Goal: Task Accomplishment & Management: Use online tool/utility

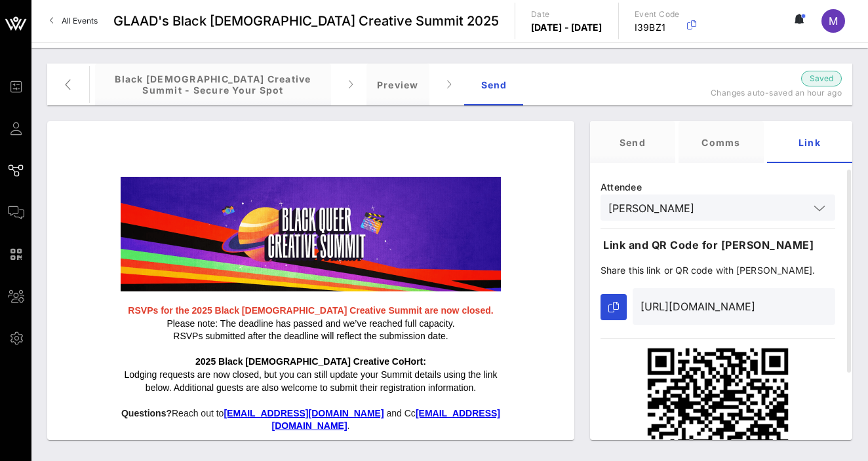
click at [0, 0] on span "Guests" at bounding box center [0, 0] width 0 height 0
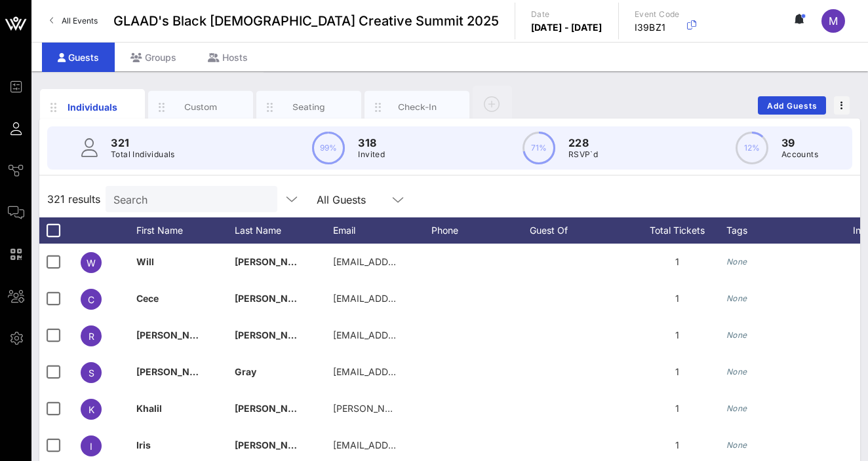
click at [189, 186] on div "Search" at bounding box center [189, 199] width 153 height 26
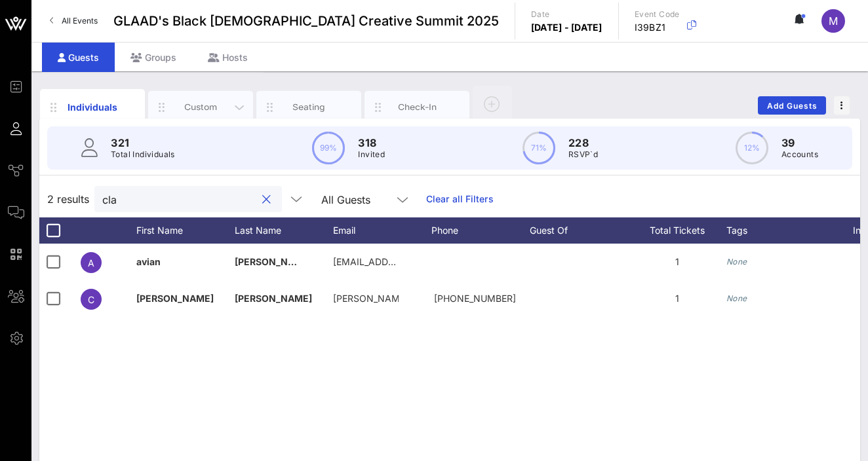
type input "cla"
click at [196, 105] on div "Custom" at bounding box center [201, 107] width 58 height 12
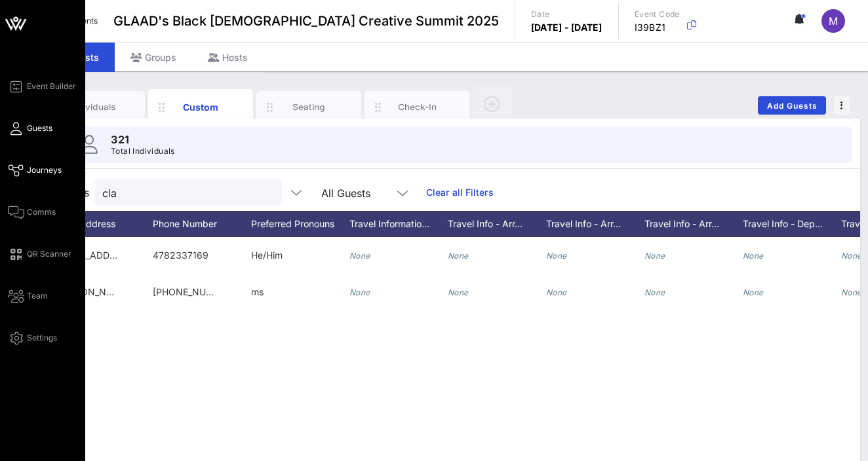
click at [52, 172] on span "Journeys" at bounding box center [44, 171] width 35 height 12
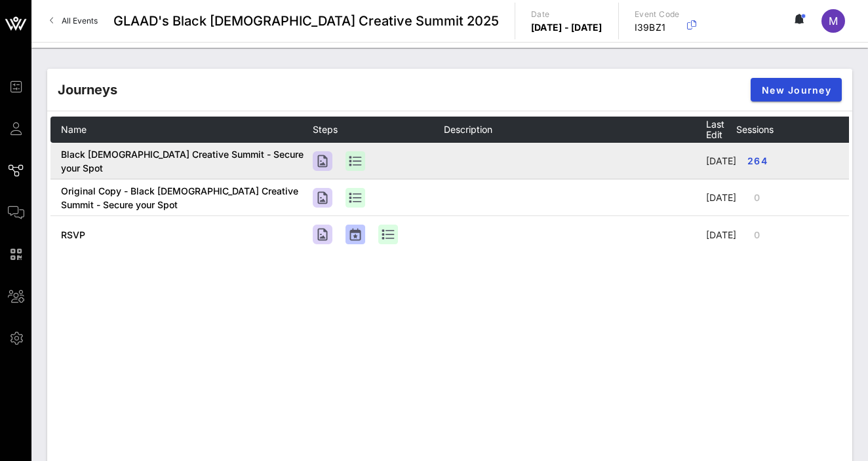
click at [262, 169] on span "Black [DEMOGRAPHIC_DATA] Creative Summit - Secure your Spot" at bounding box center [182, 161] width 243 height 25
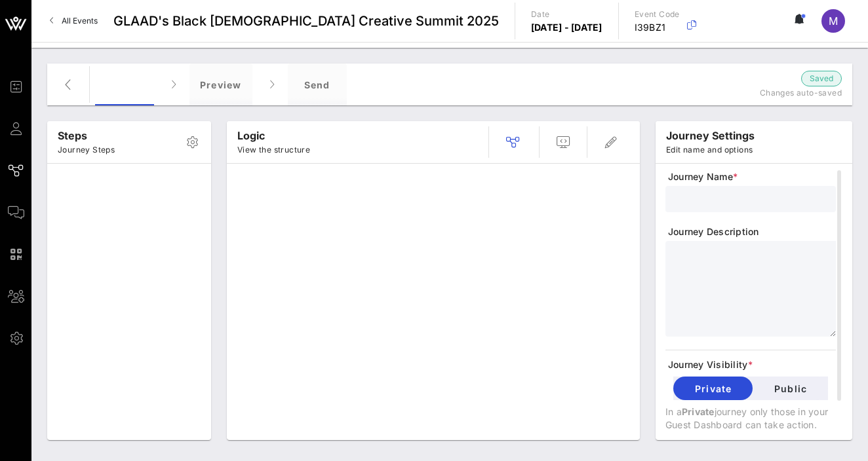
type input "Black [DEMOGRAPHIC_DATA] Creative Summit - Secure your Spot"
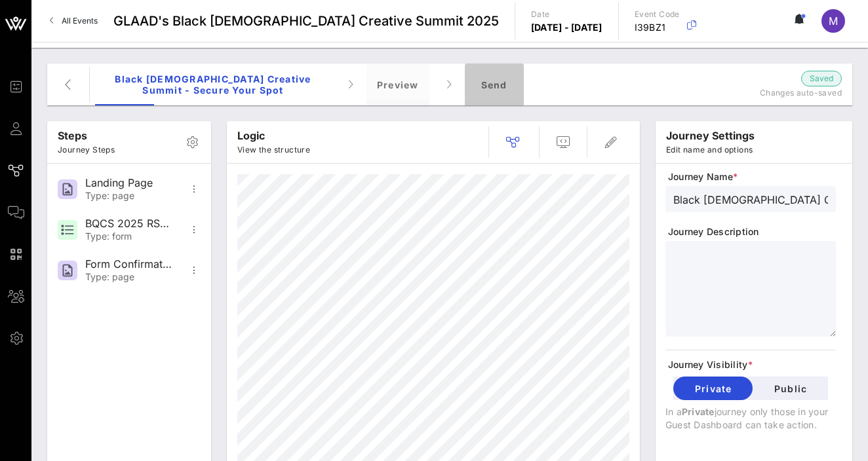
click at [490, 75] on div "Send" at bounding box center [494, 85] width 59 height 42
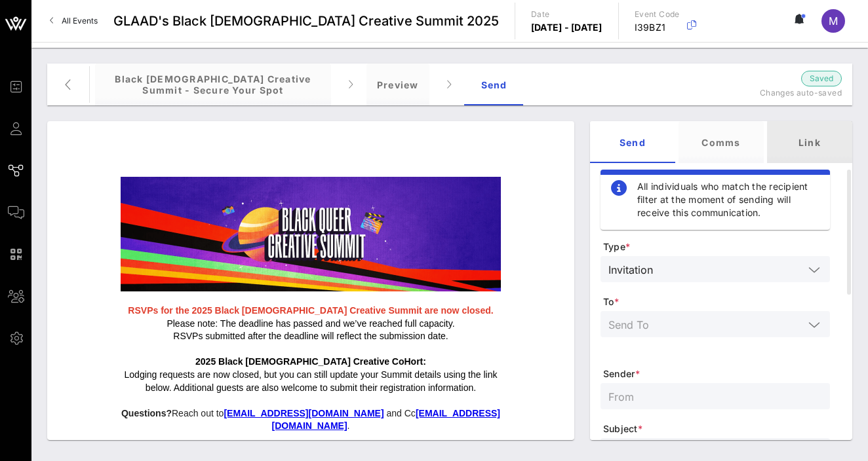
click at [796, 147] on div "Link" at bounding box center [809, 142] width 85 height 42
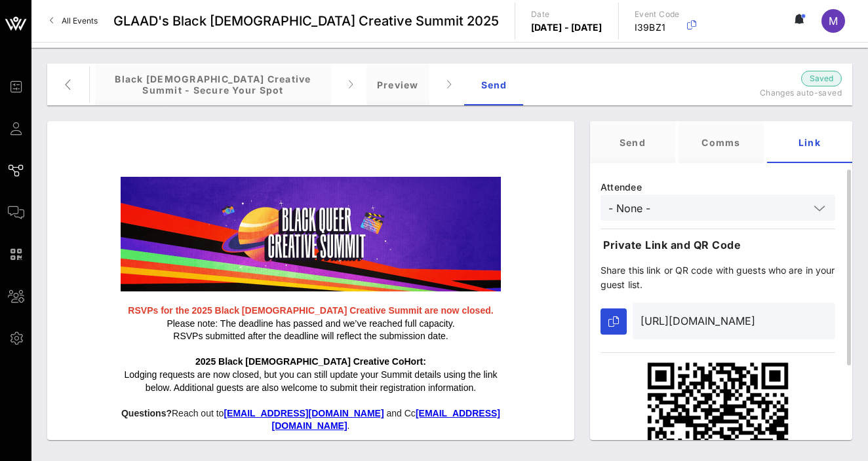
click at [695, 211] on input "- None -" at bounding box center [708, 207] width 201 height 17
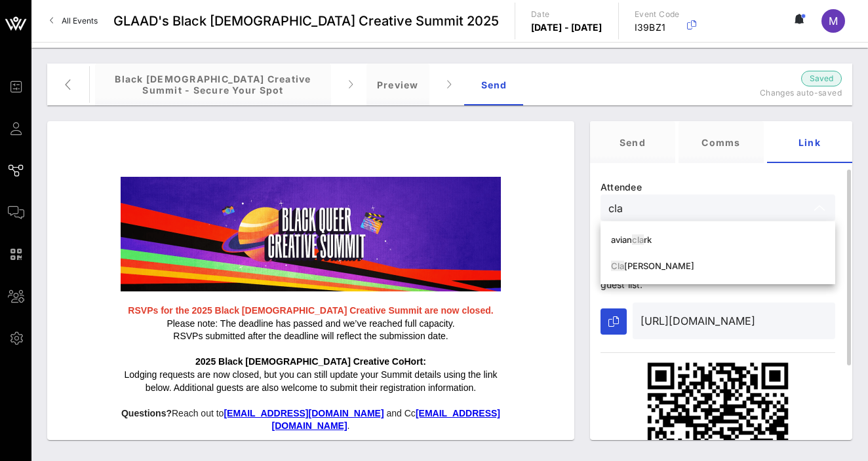
click at [699, 264] on div "Cla [PERSON_NAME]" at bounding box center [718, 266] width 214 height 10
type input "[PERSON_NAME]"
type input "[URL][DOMAIN_NAME]"
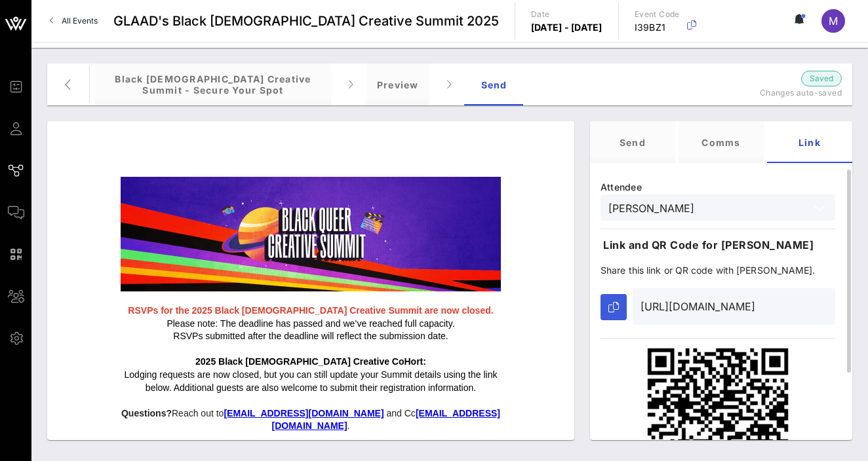
type input "[PERSON_NAME]"
click at [622, 310] on button "button" at bounding box center [613, 307] width 26 height 26
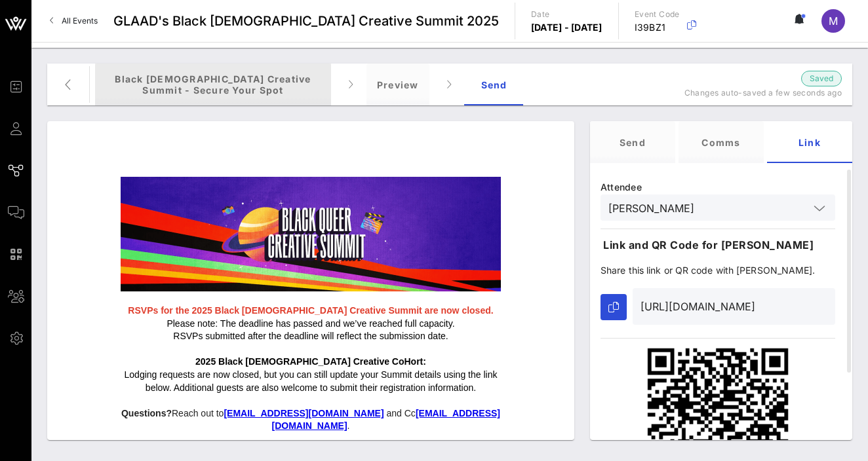
click at [156, 81] on div "Black [DEMOGRAPHIC_DATA] Creative Summit - Secure your Spot" at bounding box center [213, 85] width 236 height 42
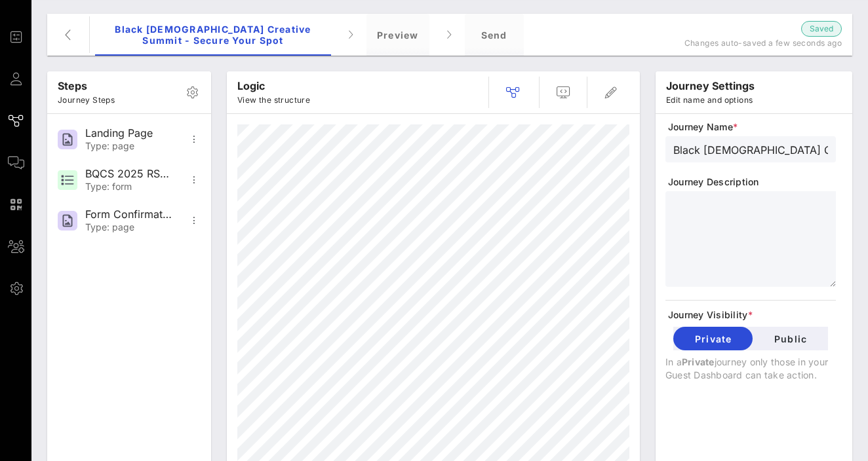
scroll to position [66, 0]
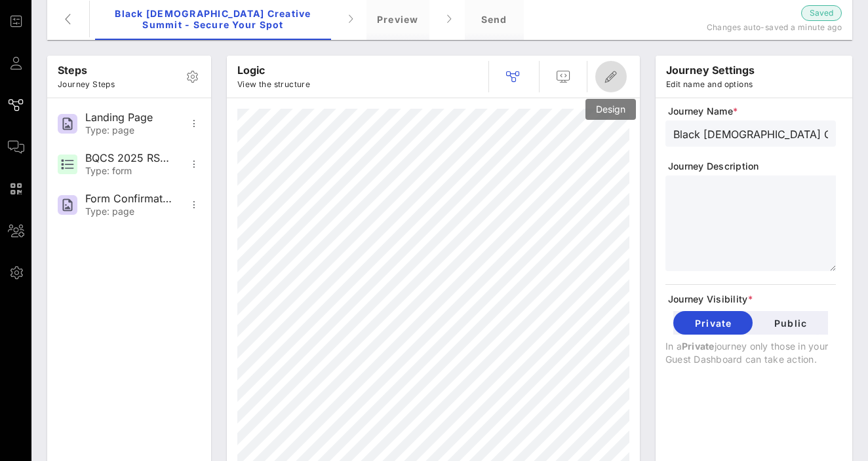
click at [606, 77] on icon "button" at bounding box center [611, 77] width 16 height 16
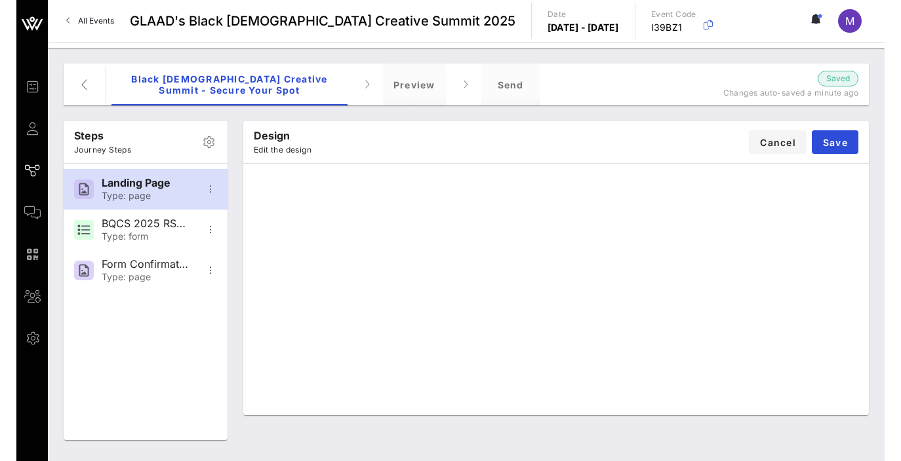
scroll to position [0, 0]
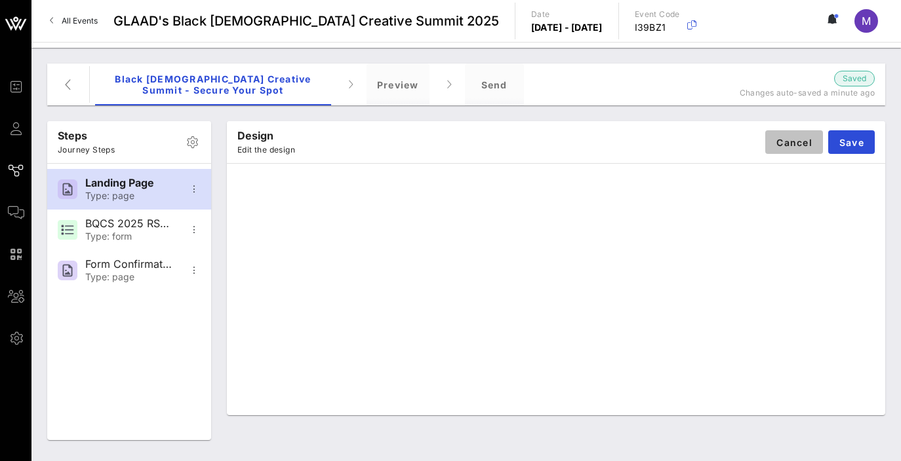
click at [811, 147] on span "Cancel" at bounding box center [793, 142] width 37 height 11
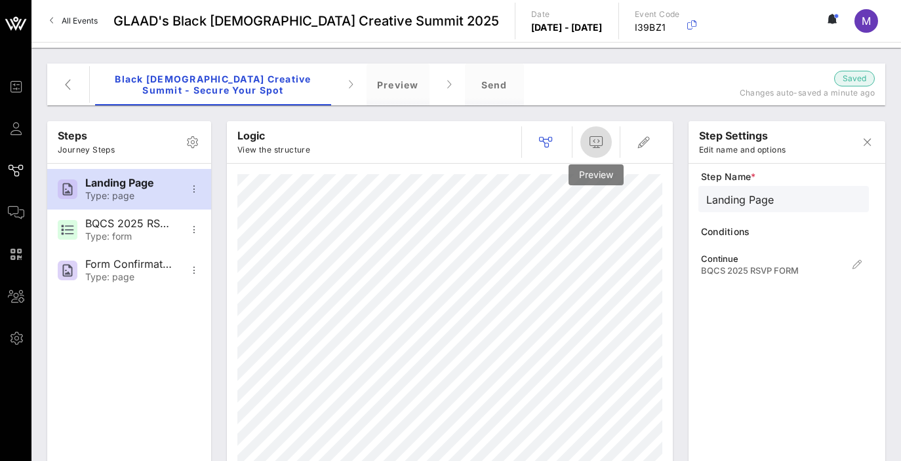
click at [608, 149] on span "button" at bounding box center [595, 142] width 31 height 16
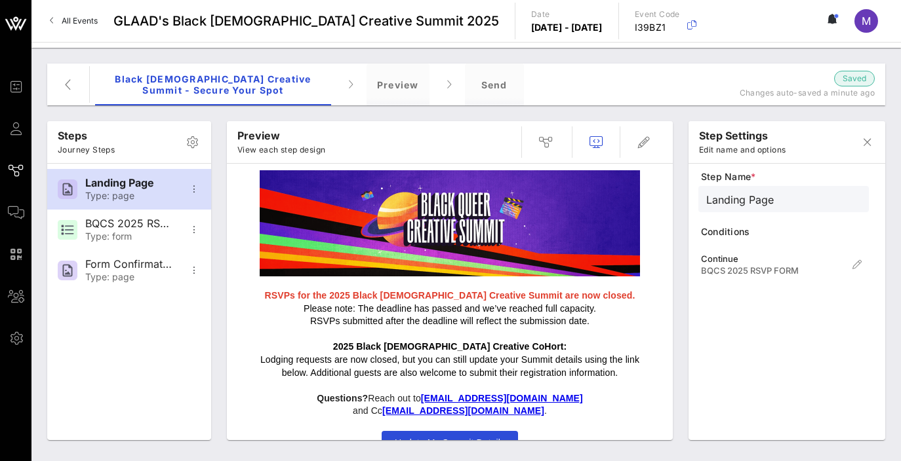
scroll to position [24, 0]
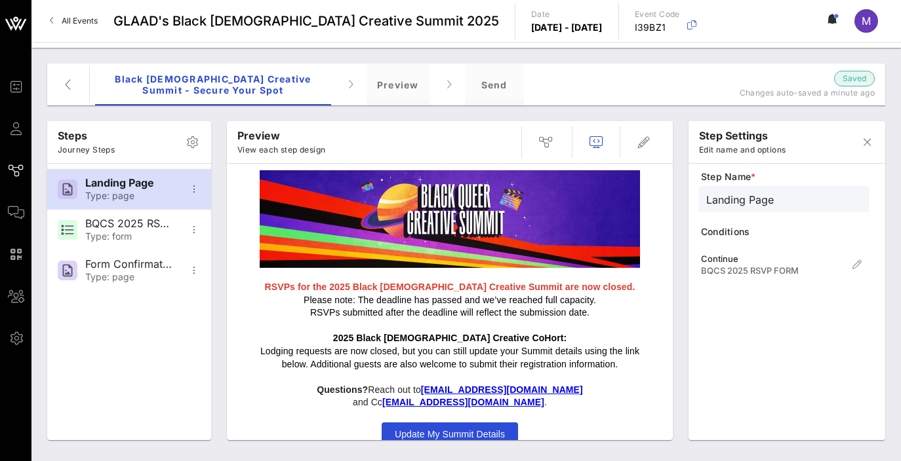
click at [450, 423] on span "Update My Summit Details" at bounding box center [449, 435] width 136 height 24
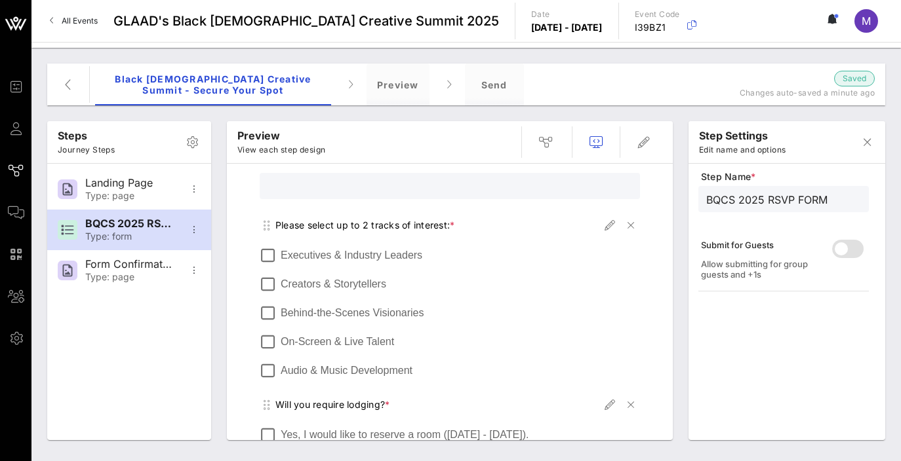
scroll to position [610, 0]
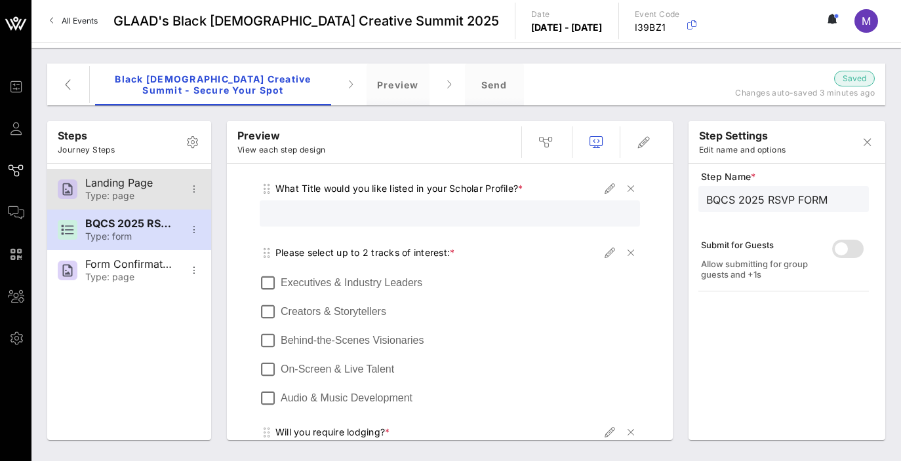
click at [115, 191] on div "Type: page" at bounding box center [128, 196] width 87 height 11
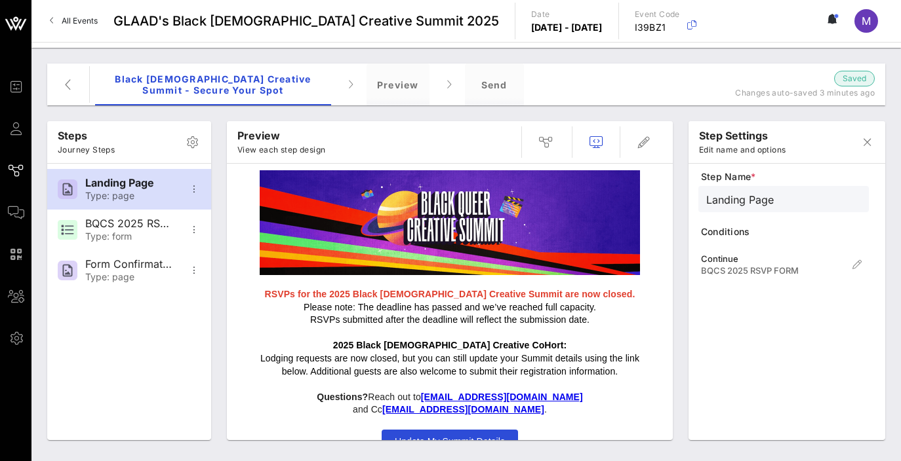
scroll to position [24, 0]
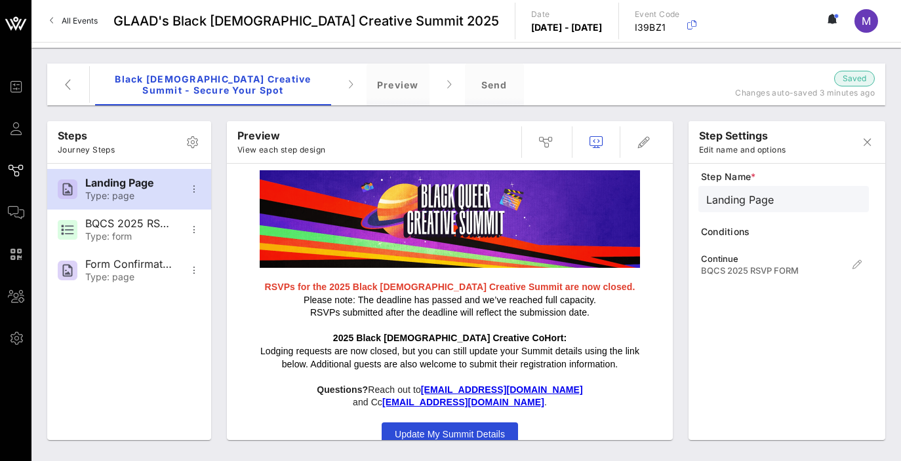
click at [472, 429] on span "Update My Summit Details" at bounding box center [450, 434] width 110 height 10
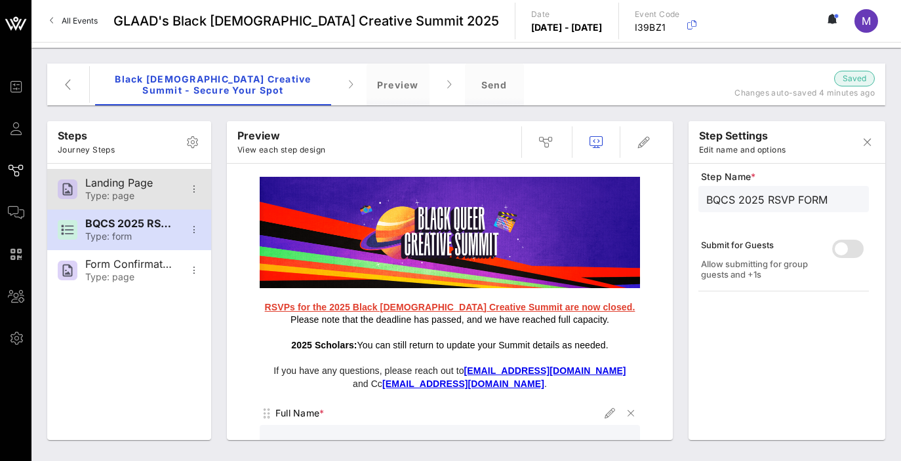
click at [90, 196] on div "Type: page" at bounding box center [128, 196] width 87 height 11
type input "Landing Page"
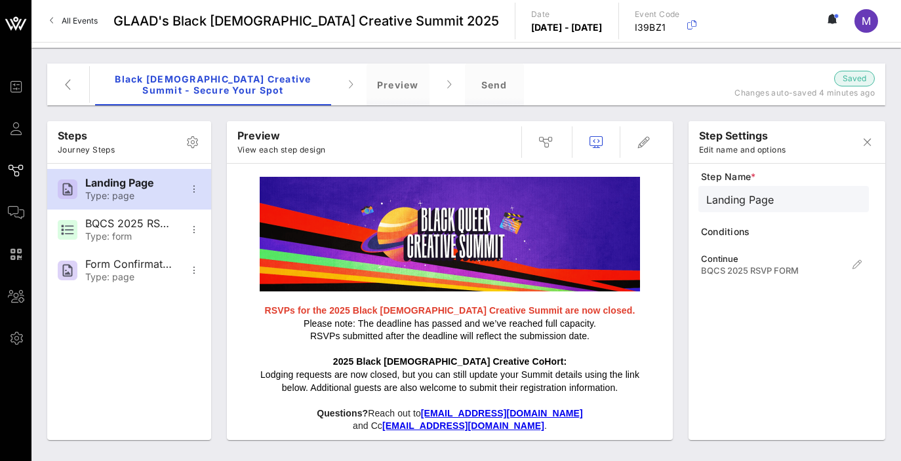
click at [526, 139] on div at bounding box center [587, 142] width 149 height 31
click at [533, 138] on span "button" at bounding box center [545, 142] width 31 height 16
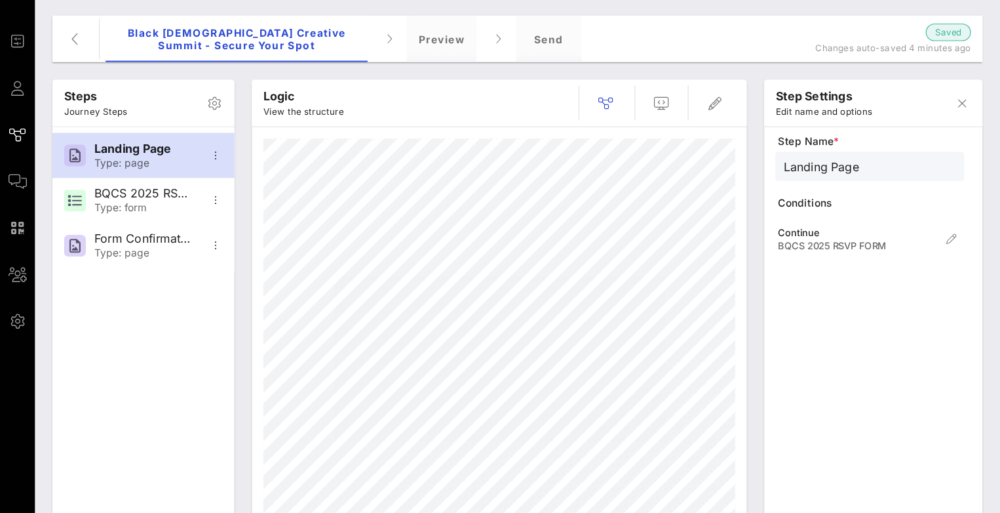
scroll to position [66, 0]
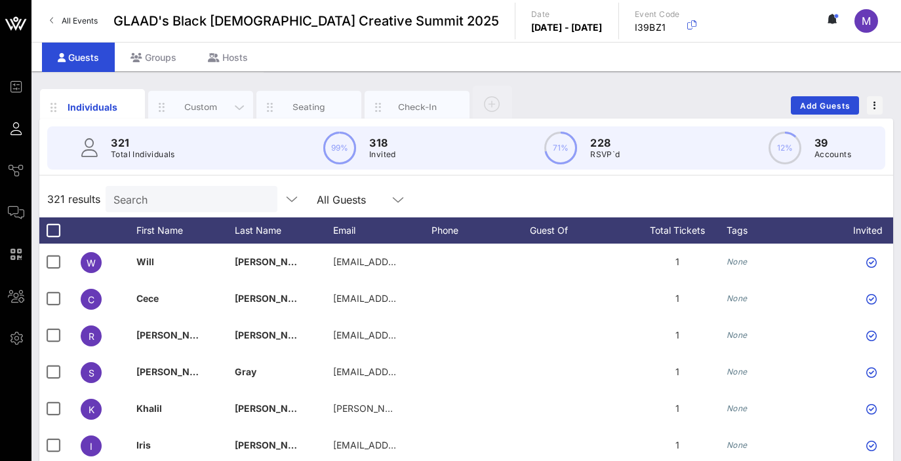
click at [187, 114] on div "Custom" at bounding box center [200, 107] width 105 height 33
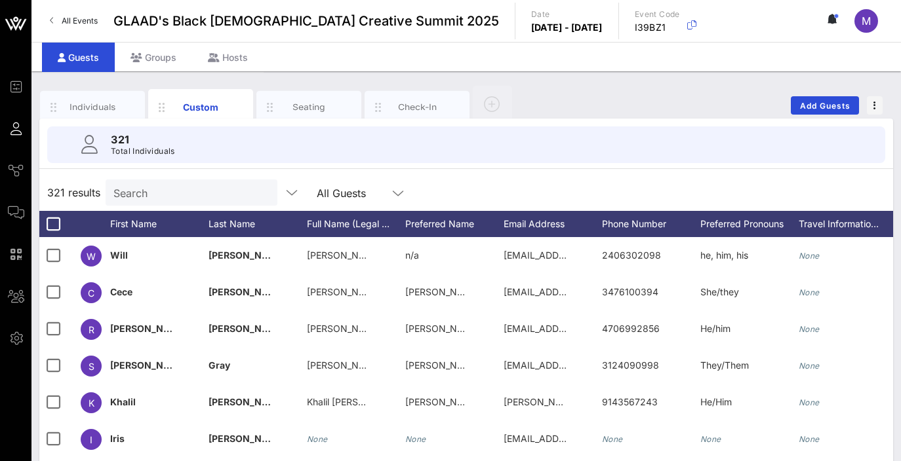
click at [167, 189] on input "Search" at bounding box center [189, 192] width 153 height 17
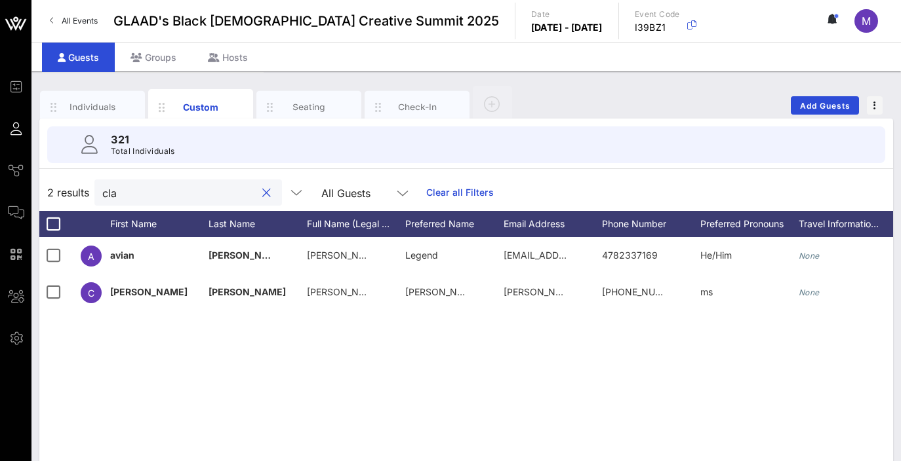
type input "cla"
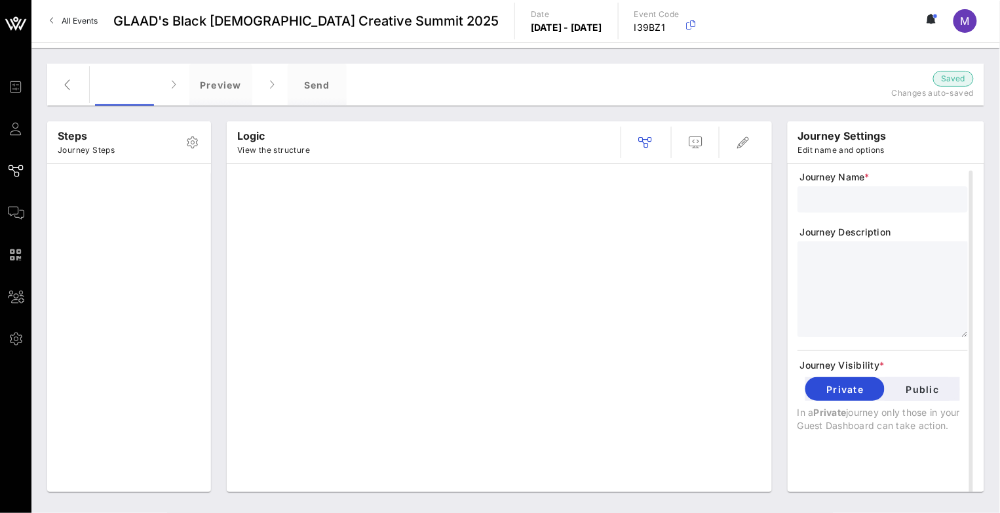
type input "Black [DEMOGRAPHIC_DATA] Creative Summit - Secure your Spot"
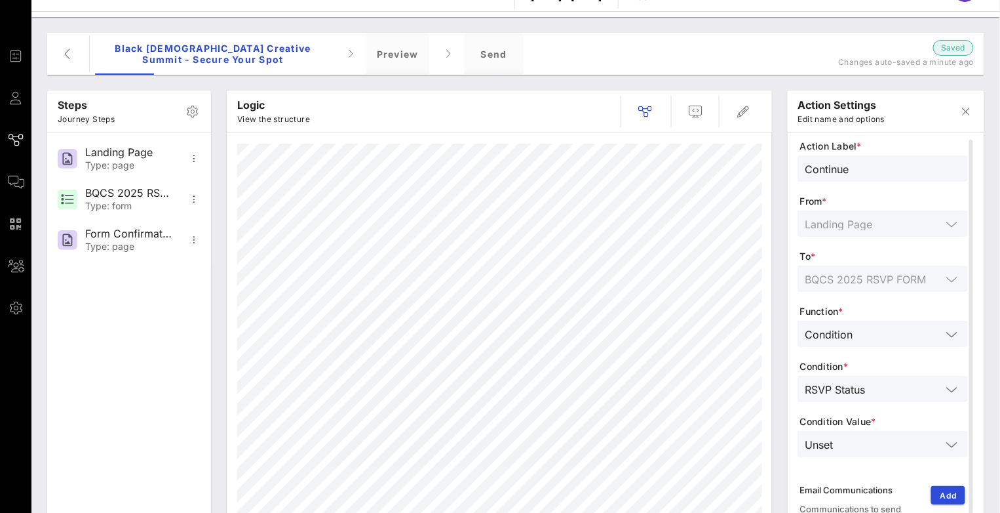
scroll to position [13, 0]
